Goal: Task Accomplishment & Management: Complete application form

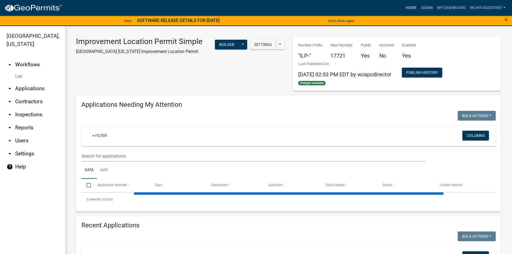
click at [406, 5] on link "Home" at bounding box center [411, 8] width 15 height 10
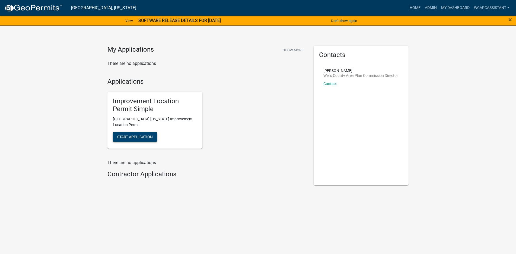
click at [135, 134] on span "Start Application" at bounding box center [135, 136] width 36 height 4
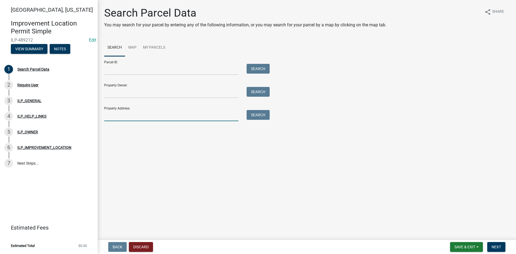
click at [112, 117] on input "Property Address:" at bounding box center [171, 115] width 134 height 11
click at [260, 112] on button "Search" at bounding box center [258, 115] width 23 height 10
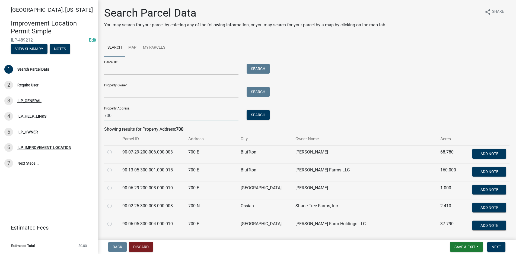
click at [116, 116] on input "700" at bounding box center [171, 115] width 134 height 11
type input "[STREET_ADDRESS]"
click at [253, 113] on button "Search" at bounding box center [258, 115] width 23 height 10
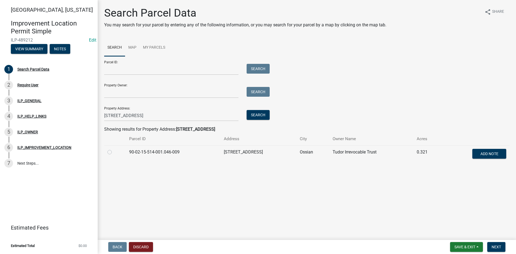
click at [114, 149] on label at bounding box center [114, 149] width 0 height 0
click at [114, 151] on input "radio" at bounding box center [116, 151] width 4 height 4
radio input "true"
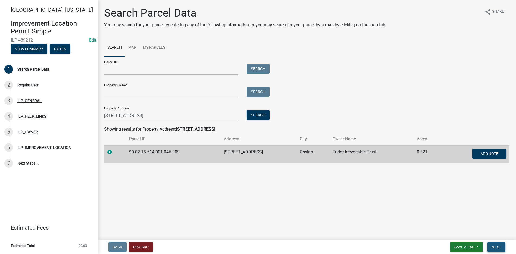
click at [499, 245] on span "Next" at bounding box center [497, 247] width 10 height 4
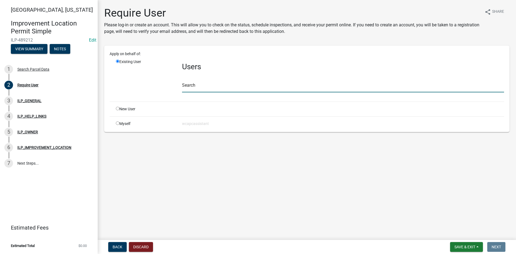
click at [202, 87] on input "text" at bounding box center [343, 86] width 322 height 11
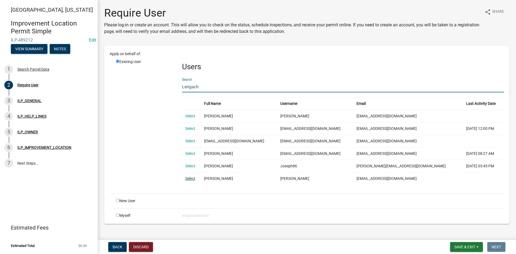
type input "Lengach"
click at [188, 178] on link "Select" at bounding box center [190, 178] width 10 height 4
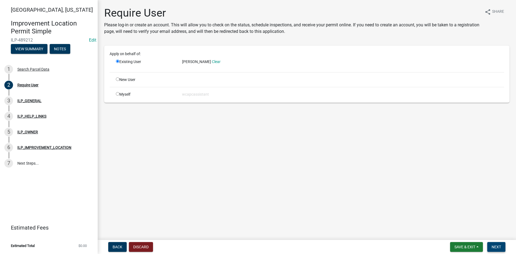
click at [499, 246] on span "Next" at bounding box center [497, 247] width 10 height 4
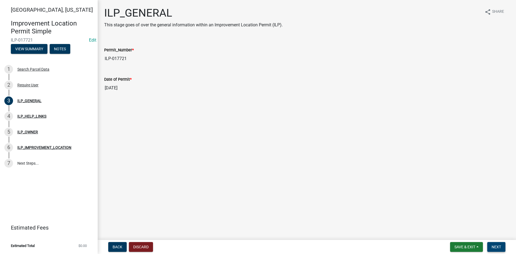
click at [500, 245] on span "Next" at bounding box center [497, 247] width 10 height 4
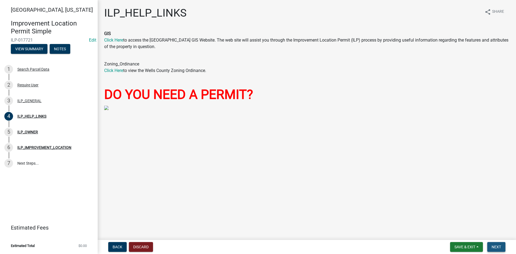
click at [500, 245] on span "Next" at bounding box center [497, 247] width 10 height 4
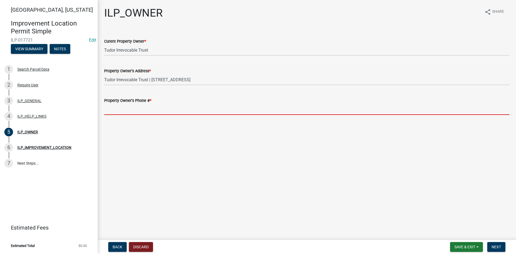
click at [114, 111] on input "Property Owner's Phone # *" at bounding box center [307, 109] width 406 height 11
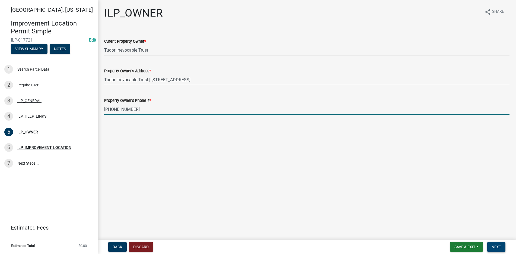
type input "[PHONE_NUMBER]"
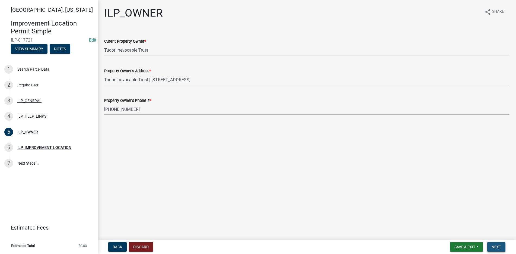
click at [497, 246] on span "Next" at bounding box center [497, 247] width 10 height 4
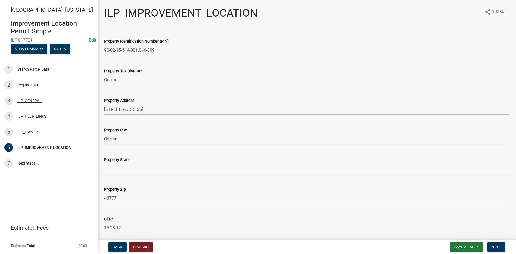
click at [112, 169] on input "Property State" at bounding box center [307, 168] width 406 height 11
type input "[US_STATE]"
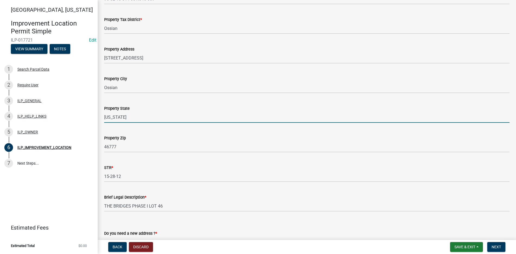
scroll to position [87, 0]
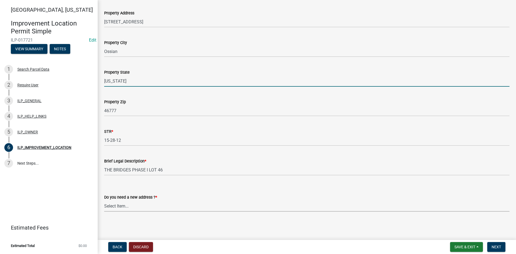
click at [120, 203] on select "Select Item... YES NO" at bounding box center [307, 205] width 406 height 11
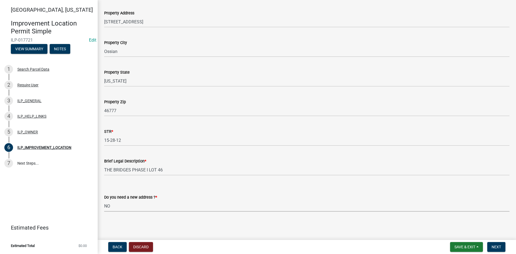
click at [104, 200] on select "Select Item... YES NO" at bounding box center [307, 205] width 406 height 11
select select "03ef64e6-f0ff-43c9-aded-972c487e3507"
click at [499, 243] on button "Next" at bounding box center [497, 247] width 18 height 10
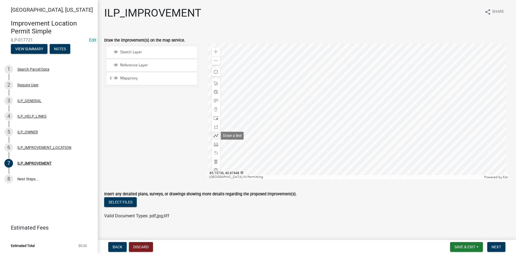
click at [215, 134] on span at bounding box center [216, 135] width 4 height 4
click at [371, 93] on div at bounding box center [359, 111] width 302 height 136
click at [370, 86] on div at bounding box center [359, 111] width 302 height 136
click at [378, 86] on div at bounding box center [359, 111] width 302 height 136
click at [377, 92] on div at bounding box center [359, 111] width 302 height 136
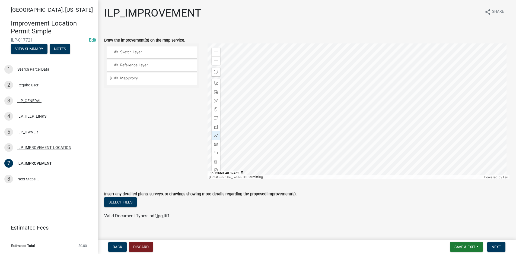
click at [377, 92] on div at bounding box center [359, 111] width 302 height 136
click at [378, 92] on div at bounding box center [359, 111] width 302 height 136
click at [377, 93] on div at bounding box center [359, 111] width 302 height 136
click at [377, 92] on div at bounding box center [359, 111] width 302 height 136
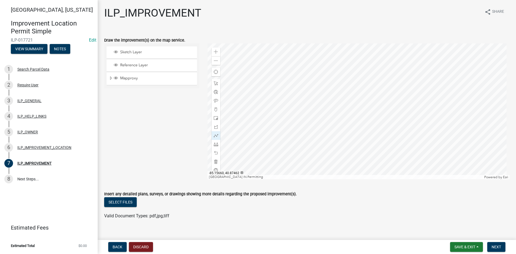
click at [377, 92] on div at bounding box center [359, 111] width 302 height 136
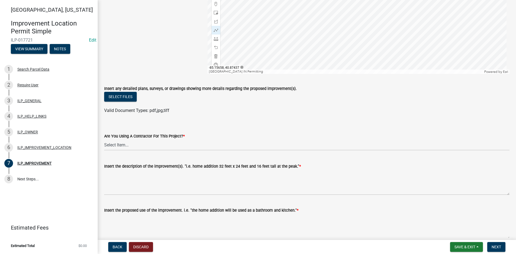
scroll to position [109, 0]
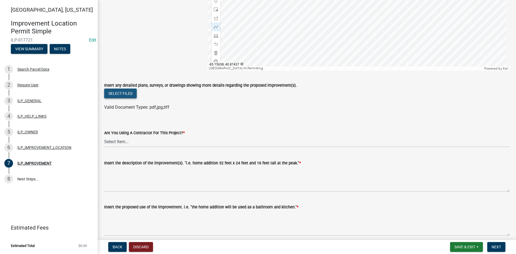
click at [131, 91] on button "Select files" at bounding box center [120, 94] width 33 height 10
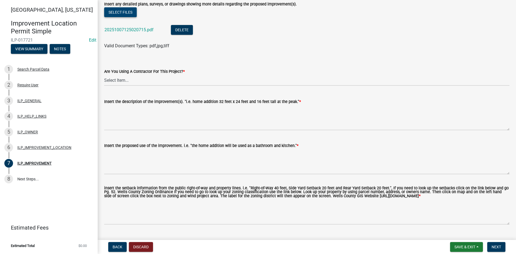
scroll to position [190, 0]
click at [124, 80] on select "Select Item... YES NO" at bounding box center [307, 79] width 406 height 11
click at [104, 74] on select "Select Item... YES NO" at bounding box center [307, 79] width 406 height 11
select select "71b507d0-569d-4a0a-b334-f72445909e69"
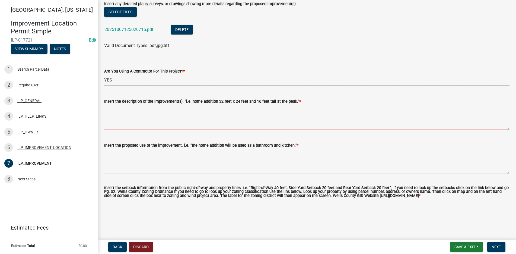
click at [111, 110] on textarea "Insert the description of the improvement(s). "i.e. home addition 32 feet x 24 …" at bounding box center [307, 118] width 406 height 26
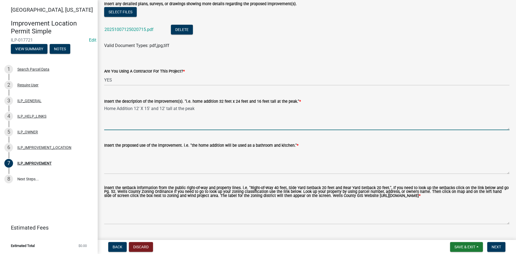
type textarea "Home Addition 12' X 15' and 12' tall at the peak"
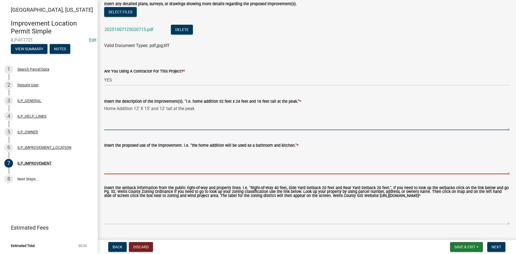
click at [108, 152] on textarea "Insert the proposed use of the improvement. i.e. "the home addition will be use…" at bounding box center [307, 162] width 406 height 26
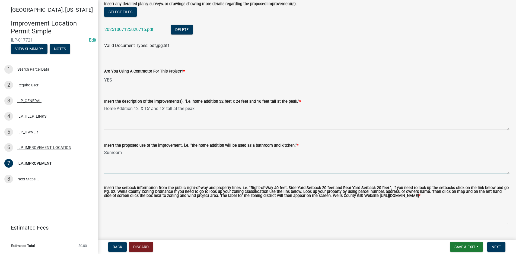
type textarea "Sunroom"
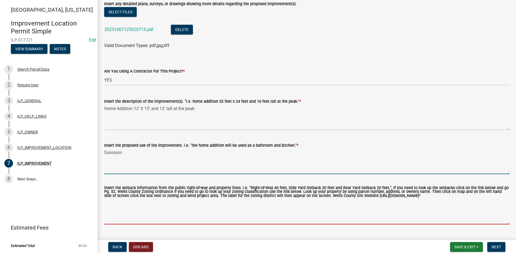
click at [112, 210] on textarea "insert the setback information from the public right-of-way and property lines.…" at bounding box center [307, 212] width 406 height 26
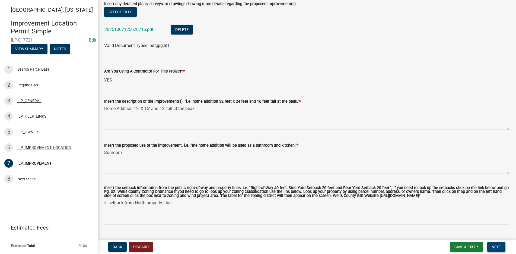
type textarea "5' setback from North property Line"
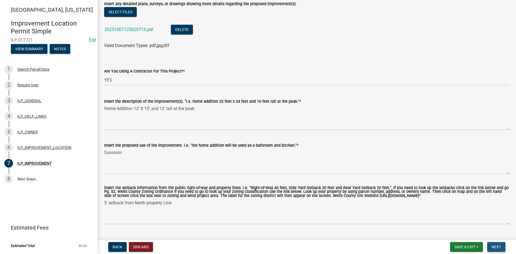
click at [502, 245] on button "Next" at bounding box center [497, 247] width 18 height 10
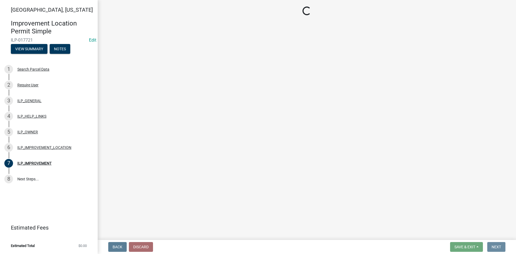
scroll to position [0, 0]
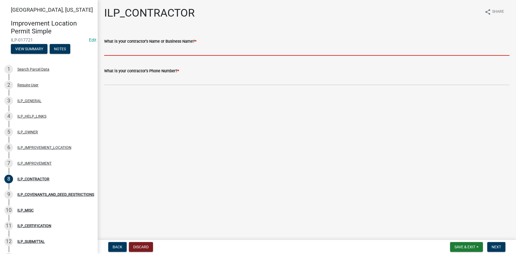
click at [115, 53] on input "What is your contractor's Name or Business Name? *" at bounding box center [307, 50] width 406 height 11
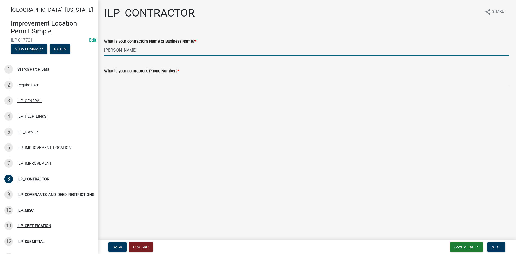
type input "[PERSON_NAME]"
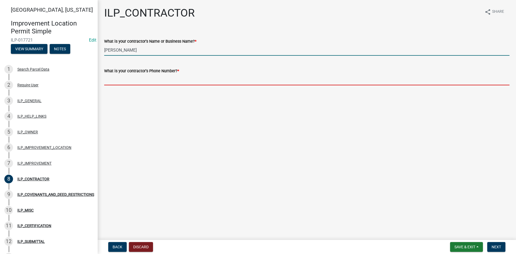
click at [112, 81] on input "What is your contractor's Phone Number? *" at bounding box center [307, 79] width 406 height 11
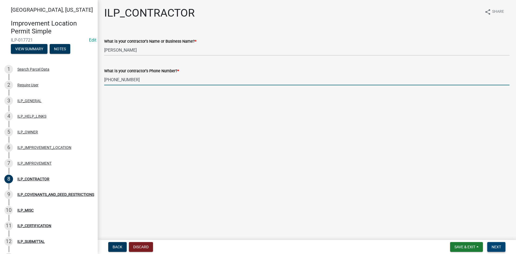
type input "[PHONE_NUMBER]"
click at [493, 244] on button "Next" at bounding box center [497, 247] width 18 height 10
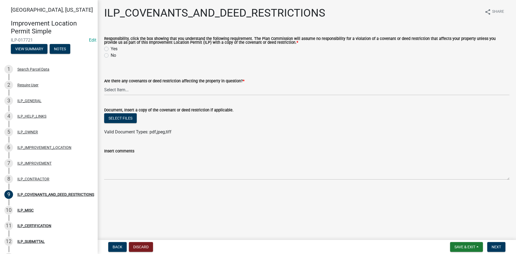
click at [111, 48] on label "Yes" at bounding box center [114, 49] width 7 height 7
click at [111, 48] on input "Yes" at bounding box center [113, 48] width 4 height 4
radio input "true"
click at [121, 90] on select "Select Item... YES NO" at bounding box center [307, 89] width 406 height 11
click at [104, 84] on select "Select Item... YES NO" at bounding box center [307, 89] width 406 height 11
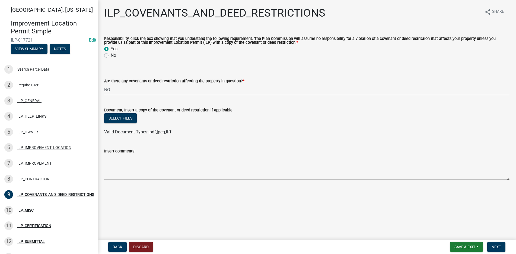
select select "8e2002f1-ace1-422c-92a0-aa7ffd64ff05"
click at [501, 245] on span "Next" at bounding box center [497, 247] width 10 height 4
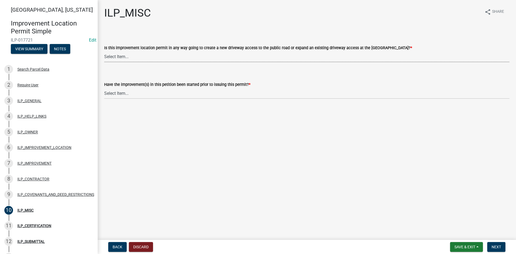
click at [123, 55] on select "Select Item... YES NO" at bounding box center [307, 56] width 406 height 11
click at [104, 51] on select "Select Item... YES NO" at bounding box center [307, 56] width 406 height 11
select select "efdfc372-da28-48aa-82f0-d86e80c7002d"
click at [116, 93] on select "Select Item... YES NO" at bounding box center [307, 93] width 406 height 11
click at [104, 88] on select "Select Item... YES NO" at bounding box center [307, 93] width 406 height 11
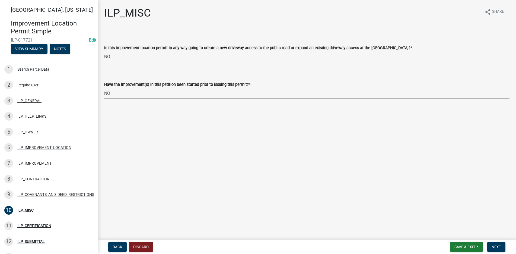
select select "87690217-1c5d-4f3f-89a3-85c12ce3295a"
click at [498, 246] on span "Next" at bounding box center [497, 247] width 10 height 4
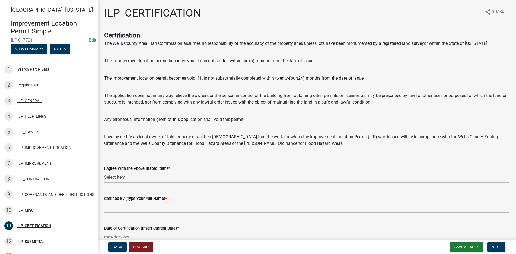
click at [108, 176] on select "Select Item... Yes" at bounding box center [307, 177] width 406 height 11
click at [104, 172] on select "Select Item... Yes" at bounding box center [307, 177] width 406 height 11
select select "bd96893d-fc5a-4886-96bc-c23f48f60341"
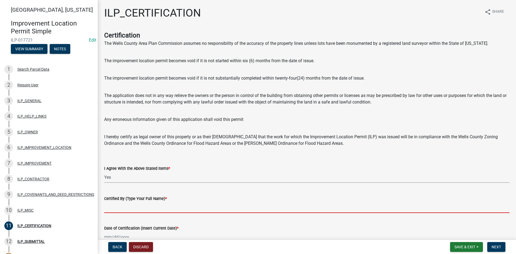
click at [110, 208] on input "Certified By (Type Your Full Name) *" at bounding box center [307, 207] width 406 height 11
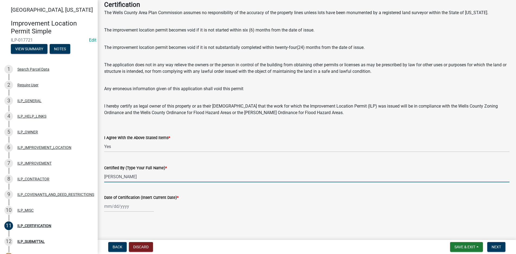
scroll to position [31, 0]
type input "[PERSON_NAME]"
click at [109, 206] on div at bounding box center [129, 205] width 50 height 11
select select "10"
select select "2025"
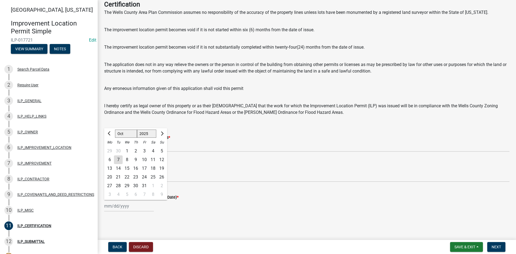
click at [117, 157] on div "7" at bounding box center [118, 159] width 9 height 9
type input "[DATE]"
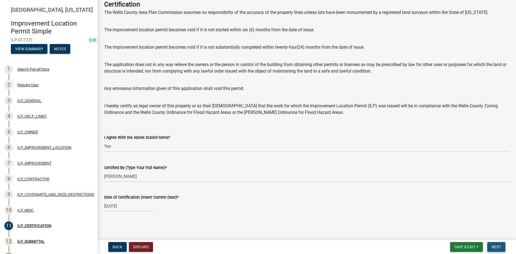
click at [499, 245] on span "Next" at bounding box center [497, 247] width 10 height 4
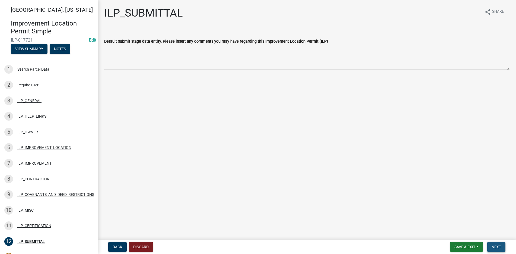
click at [500, 247] on span "Next" at bounding box center [497, 247] width 10 height 4
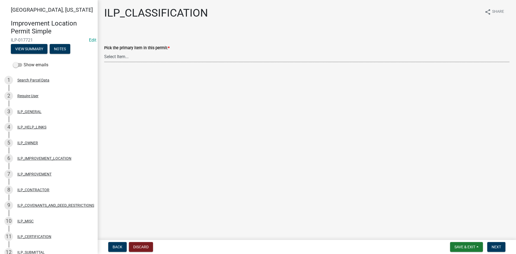
click at [114, 55] on select "Select Item... Accessory Structure (Addition) Accessory Structure (NEW) Busines…" at bounding box center [307, 56] width 406 height 11
click at [104, 51] on select "Select Item... Accessory Structure (Addition) Accessory Structure (NEW) Busines…" at bounding box center [307, 56] width 406 height 11
select select "5c6384b7-3f50-4d9b-8dbd-025bc4f35ae2"
click at [498, 245] on span "Next" at bounding box center [497, 247] width 10 height 4
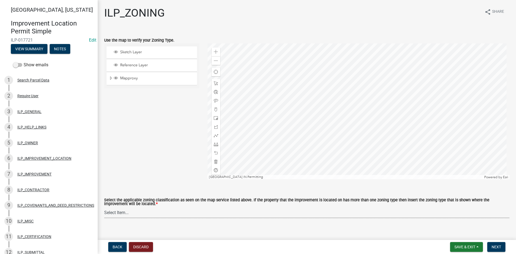
click at [122, 212] on select "Select Item... A-1 "Agricultural Intensive" A-R "Agricultural Residential" S-1 …" at bounding box center [307, 212] width 406 height 11
click at [104, 207] on select "Select Item... A-1 "Agricultural Intensive" A-R "Agricultural Residential" S-1 …" at bounding box center [307, 212] width 406 height 11
select select "0b5c18ea-7879-4237-8996-a8c75eed875b"
click at [493, 244] on button "Next" at bounding box center [497, 247] width 18 height 10
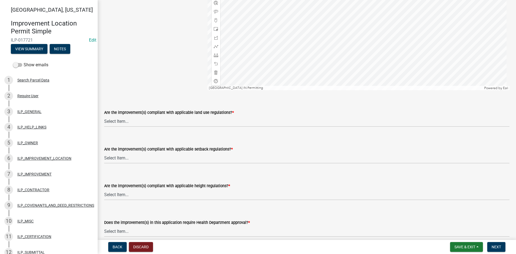
scroll to position [109, 0]
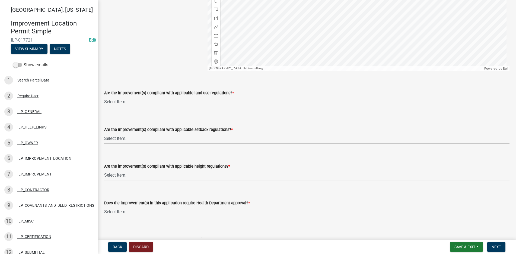
click at [124, 98] on select "Select Item... YES NO" at bounding box center [307, 101] width 406 height 11
click at [104, 96] on select "Select Item... YES NO" at bounding box center [307, 101] width 406 height 11
select select "83ffa5df-1258-41bd-a108-9f2370541ef9"
click at [116, 134] on select "Select Item... YES NO" at bounding box center [307, 138] width 406 height 11
click at [104, 133] on select "Select Item... YES NO" at bounding box center [307, 138] width 406 height 11
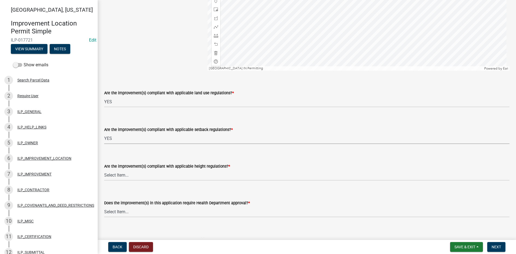
select select "e76e6c03-c199-4125-95d7-daca193c3739"
click at [122, 174] on select "Select Item... YES NO" at bounding box center [307, 174] width 406 height 11
click at [104, 169] on select "Select Item... YES NO" at bounding box center [307, 174] width 406 height 11
select select "b2795382-5a5c-496e-8f40-9eac2bba8e54"
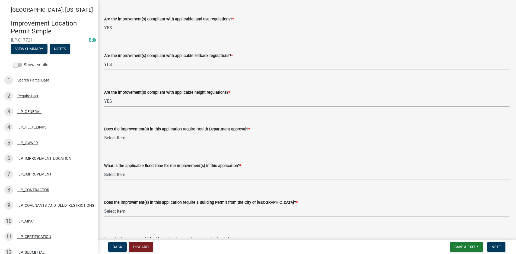
scroll to position [190, 0]
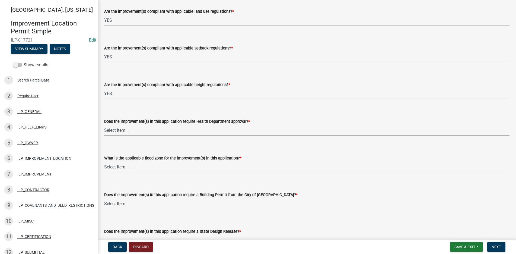
click at [112, 127] on select "Select Item... YES NO" at bounding box center [307, 130] width 406 height 11
click at [104, 125] on select "Select Item... YES NO" at bounding box center [307, 130] width 406 height 11
select select "2cf99e9a-fd48-429a-ab01-6241dd9ef86f"
click at [117, 163] on select "Select Item... AE-Floodway "Studied 1% Flood Zone Under State of [US_STATE] Jur…" at bounding box center [307, 166] width 406 height 11
click at [104, 161] on select "Select Item... AE-Floodway "Studied 1% Flood Zone Under State of [US_STATE] Jur…" at bounding box center [307, 166] width 406 height 11
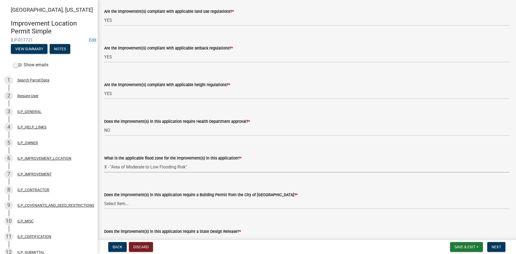
select select "546a9c8a-0bf2-4128-b2a0-21aece03a164"
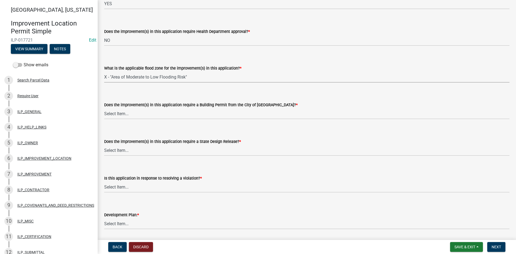
scroll to position [299, 0]
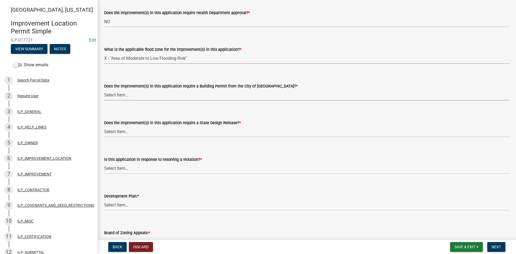
click at [113, 91] on select "Select Item... YES NO" at bounding box center [307, 94] width 406 height 11
click at [104, 89] on select "Select Item... YES NO" at bounding box center [307, 94] width 406 height 11
select select "3dde91a6-95a6-42fe-ae60-c75c292f8dd0"
click at [120, 130] on select "Select Item... YES NO" at bounding box center [307, 131] width 406 height 11
click at [104, 126] on select "Select Item... YES NO" at bounding box center [307, 131] width 406 height 11
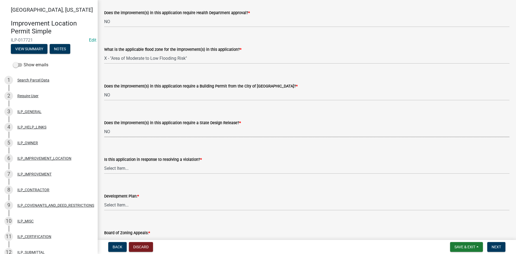
select select "3e29b85e-0a39-40b5-813f-a0c180e4f93d"
click at [118, 166] on select "Select Item... YES NO" at bounding box center [307, 168] width 406 height 11
click at [104, 163] on select "Select Item... YES NO" at bounding box center [307, 168] width 406 height 11
select select "296d3b28-03f6-4b85-9592-a9e1e0e51d18"
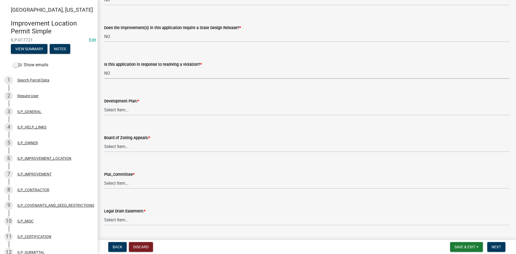
scroll to position [407, 0]
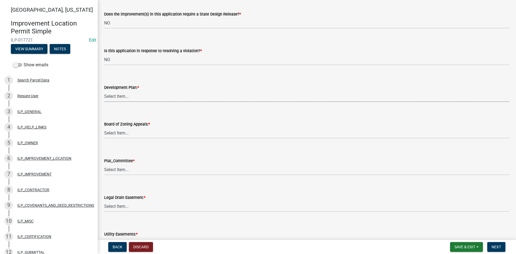
click at [118, 94] on select "Select Item... YES NO" at bounding box center [307, 96] width 406 height 11
click at [104, 91] on select "Select Item... YES NO" at bounding box center [307, 96] width 406 height 11
select select "f492072b-a2fa-4f7c-8f99-9e809c6c526f"
click at [112, 134] on select "Select Item... YES NO" at bounding box center [307, 132] width 406 height 11
click at [104, 127] on select "Select Item... YES NO" at bounding box center [307, 132] width 406 height 11
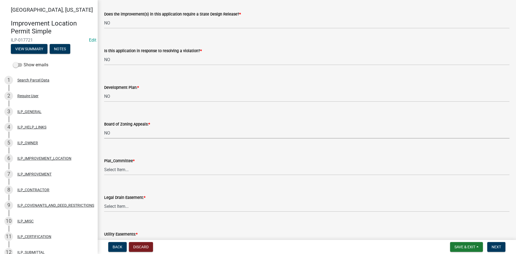
select select "91f2ca91-6260-441c-87d8-e38016df5c96"
click at [118, 169] on select "Select Item... YES NO" at bounding box center [307, 169] width 406 height 11
click at [104, 164] on select "Select Item... YES NO" at bounding box center [307, 169] width 406 height 11
select select "63238f16-a362-487f-83af-24d0c8cf3edd"
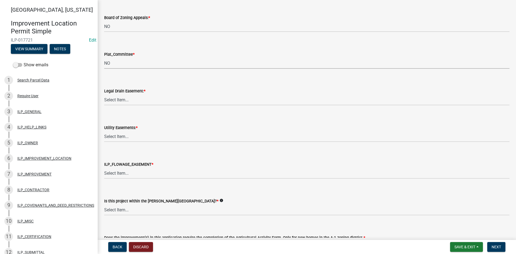
scroll to position [516, 0]
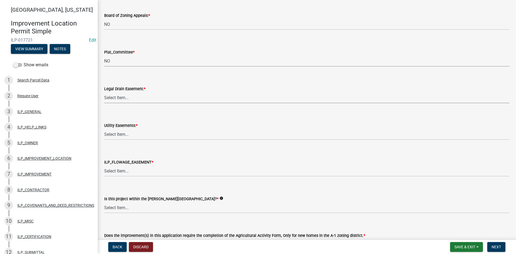
click at [117, 95] on select "Select Item... YES NO" at bounding box center [307, 97] width 406 height 11
click at [104, 92] on select "Select Item... YES NO" at bounding box center [307, 97] width 406 height 11
select select "4de29e95-b13a-4926-a5fe-83364331169b"
click at [109, 134] on select "Select Item... YES NO" at bounding box center [307, 134] width 406 height 11
click at [104, 129] on select "Select Item... YES NO" at bounding box center [307, 134] width 406 height 11
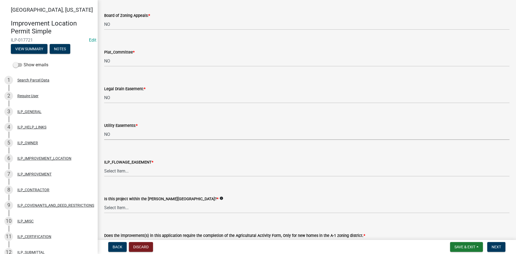
select select "8e424161-7bf1-4e33-adf9-a347c03eff2b"
click at [113, 173] on select "Select Item... Not in or near the Army Corp of Engineers Flowage Easement. Proj…" at bounding box center [307, 170] width 406 height 11
click at [104, 165] on select "Select Item... Not in or near the Army Corp of Engineers Flowage Easement. Proj…" at bounding box center [307, 170] width 406 height 11
select select "bdd9c930-c7fe-4770-81ee-2c29cf953f8b"
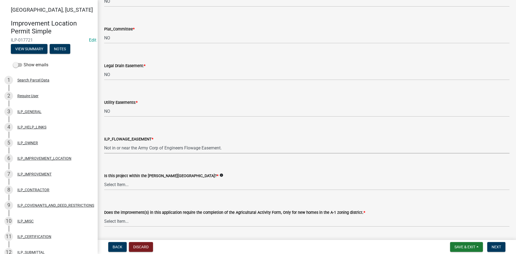
scroll to position [597, 0]
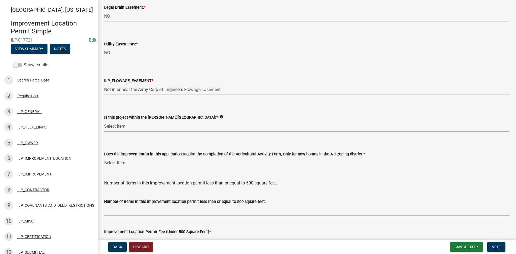
click at [126, 124] on select "Select Item... Yes No" at bounding box center [307, 126] width 406 height 11
click at [104, 121] on select "Select Item... Yes No" at bounding box center [307, 126] width 406 height 11
select select "c22a6da1-a4b9-4a20-9552-3c4da3c32bc7"
click at [118, 162] on select "Select Item... YES NO" at bounding box center [307, 162] width 406 height 11
click at [104, 157] on select "Select Item... YES NO" at bounding box center [307, 162] width 406 height 11
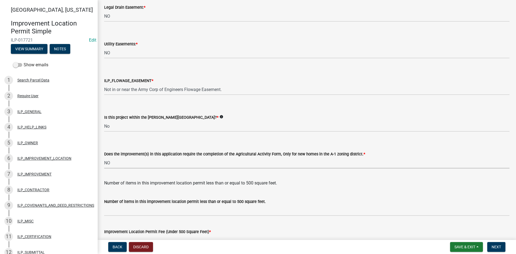
select select "b8432f74-40d2-4ff6-ba31-770d91760c6e"
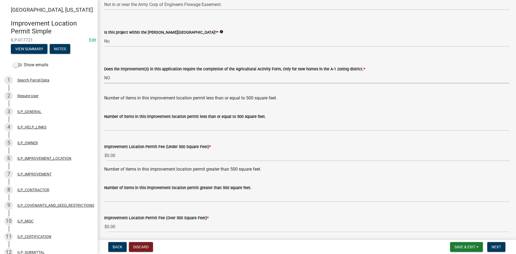
scroll to position [703, 0]
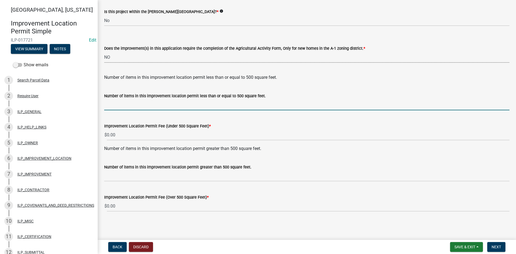
click at [106, 106] on input "text" at bounding box center [307, 104] width 406 height 11
type input "1"
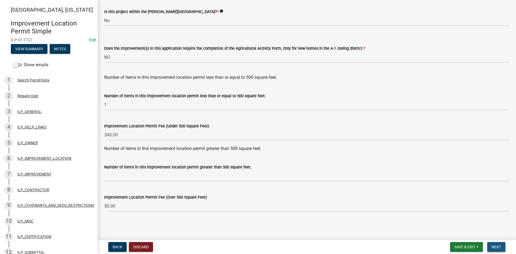
click at [495, 246] on span "Next" at bounding box center [497, 247] width 10 height 4
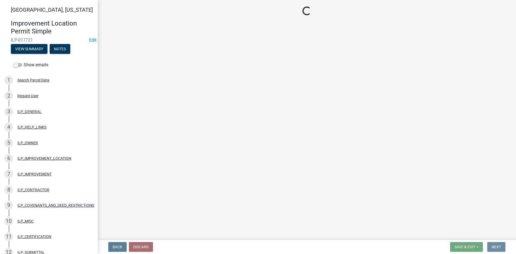
scroll to position [0, 0]
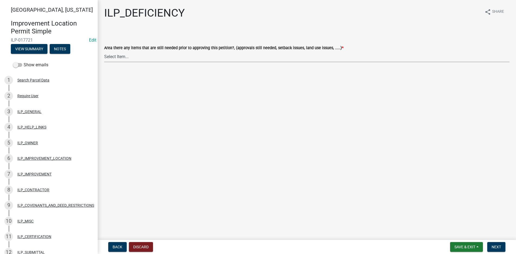
click at [114, 54] on select "Select Item... YES NO" at bounding box center [307, 56] width 406 height 11
click at [104, 51] on select "Select Item... YES NO" at bounding box center [307, 56] width 406 height 11
select select "88f51f67-ad00-412f-ad25-d9a24cd42bdb"
click at [496, 245] on span "Next" at bounding box center [497, 247] width 10 height 4
click at [113, 54] on select "Select Item... Denied Approved" at bounding box center [307, 56] width 406 height 11
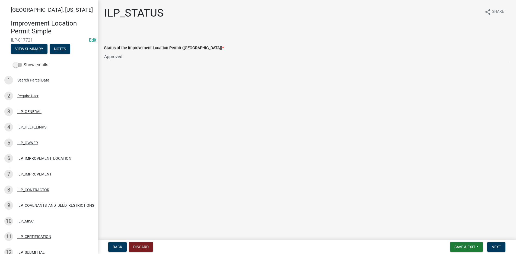
click at [104, 51] on select "Select Item... Denied Approved" at bounding box center [307, 56] width 406 height 11
select select "676ca0ef-d742-4b5a-a79e-763cf2a28fc9"
click at [496, 245] on span "Next" at bounding box center [497, 247] width 10 height 4
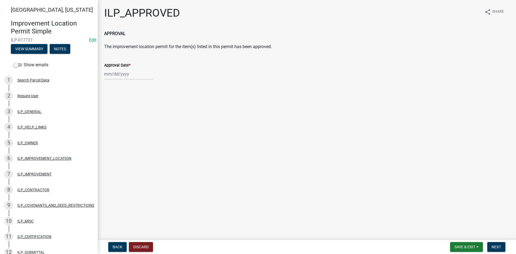
click at [115, 72] on div at bounding box center [129, 73] width 50 height 11
select select "10"
select select "2025"
click at [118, 107] on div "7" at bounding box center [118, 111] width 9 height 9
type input "[DATE]"
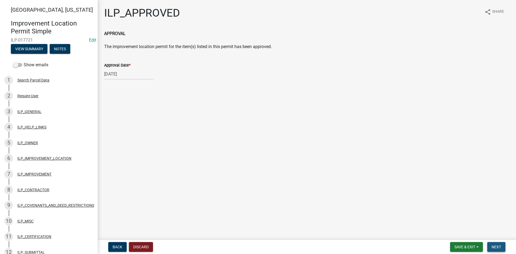
drag, startPoint x: 499, startPoint y: 244, endPoint x: 499, endPoint y: 241, distance: 3.5
click at [500, 243] on button "Next" at bounding box center [497, 247] width 18 height 10
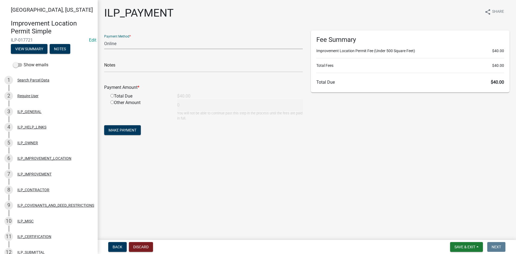
click at [119, 44] on select "Credit Card POS Check Cash Online" at bounding box center [203, 43] width 199 height 11
select select "1: 0"
click at [104, 38] on select "Credit Card POS Check Cash Online" at bounding box center [203, 43] width 199 height 11
click at [124, 68] on input "text" at bounding box center [203, 66] width 199 height 11
type input "2382"
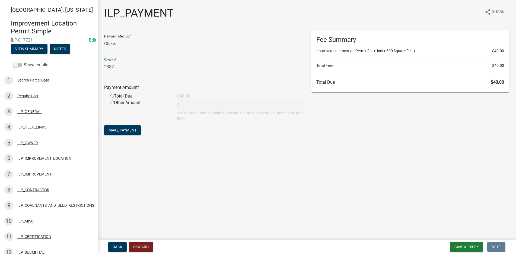
click at [113, 95] on input "radio" at bounding box center [113, 96] width 4 height 4
radio input "true"
type input "40"
click at [117, 128] on span "Make Payment" at bounding box center [123, 130] width 28 height 4
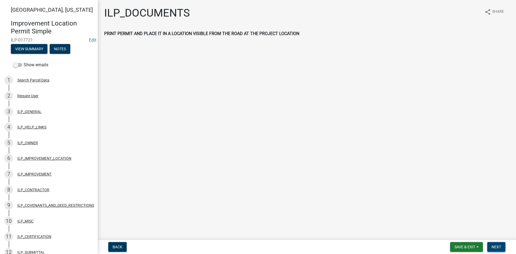
click at [496, 245] on span "Next" at bounding box center [497, 247] width 10 height 4
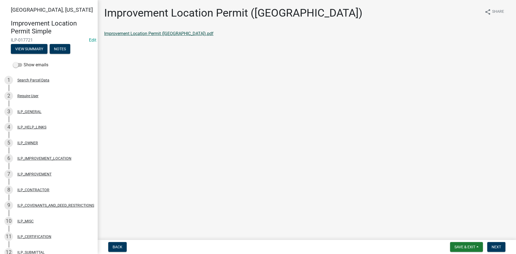
click at [123, 32] on link "Improvement Location Permit ([GEOGRAPHIC_DATA]).pdf" at bounding box center [158, 33] width 109 height 5
click at [493, 246] on span "Next" at bounding box center [497, 247] width 10 height 4
click at [164, 31] on link "Improvement Location Permit (ILP)(Form).pdf" at bounding box center [148, 33] width 88 height 5
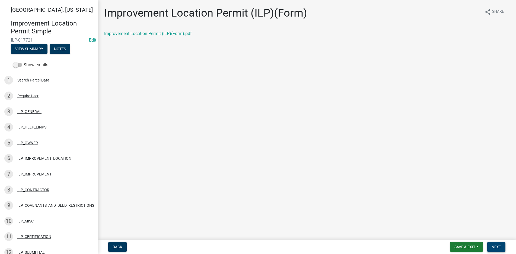
click at [494, 245] on span "Next" at bounding box center [497, 247] width 10 height 4
